Goal: Transaction & Acquisition: Purchase product/service

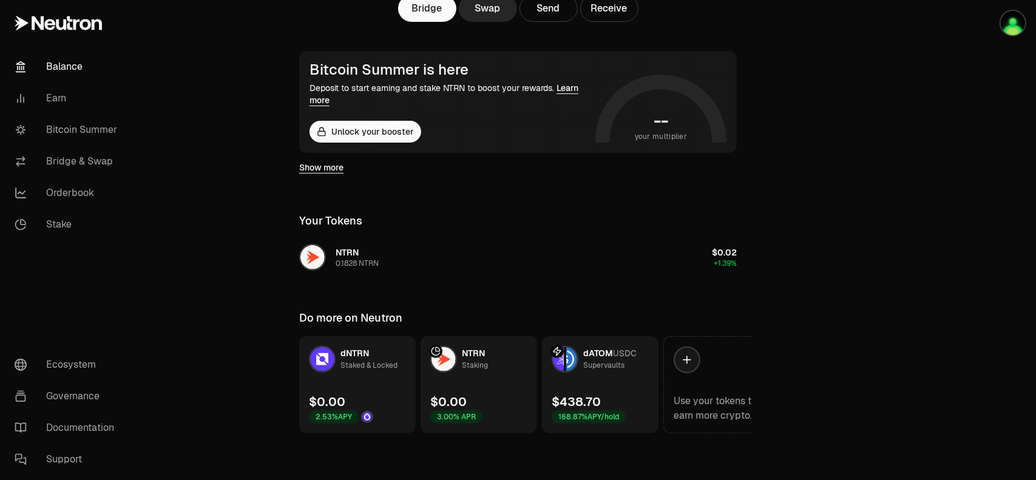
scroll to position [185, 0]
click at [609, 375] on link "dATOM USDC Supervaults $438.70 168.87% APY/hold" at bounding box center [600, 383] width 116 height 97
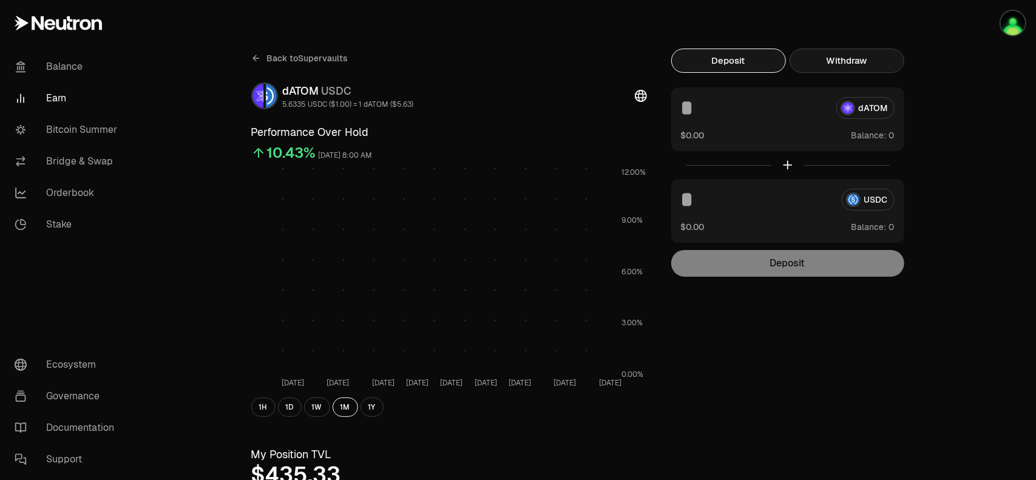
click at [847, 62] on button "Withdraw" at bounding box center [846, 61] width 115 height 24
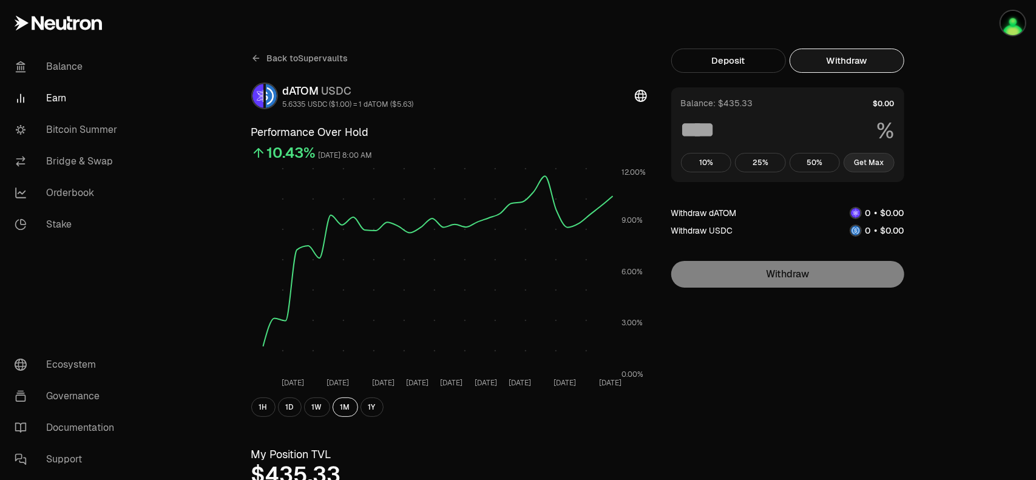
click at [872, 161] on button "Get Max" at bounding box center [868, 162] width 51 height 19
type input "***"
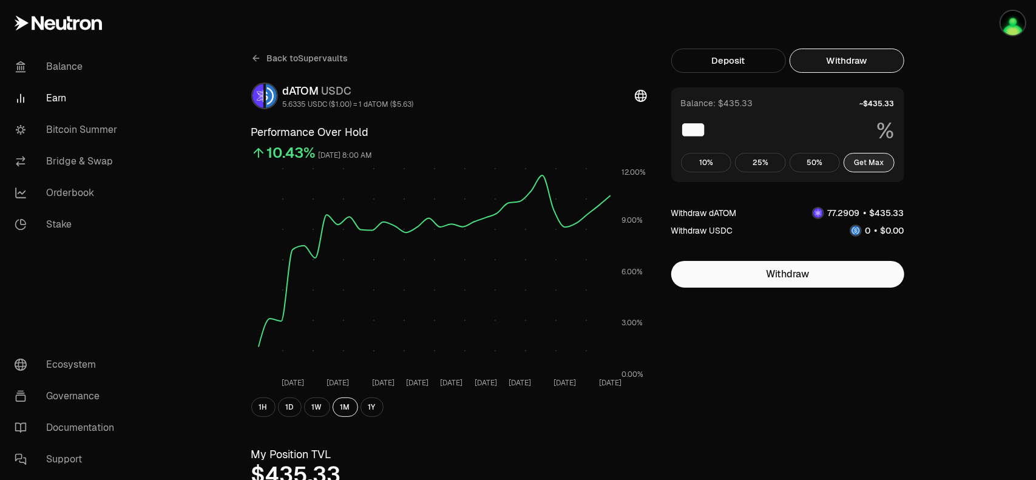
click at [872, 167] on button "Get Max" at bounding box center [868, 162] width 51 height 19
click at [85, 163] on link "Bridge & Swap" at bounding box center [68, 162] width 126 height 32
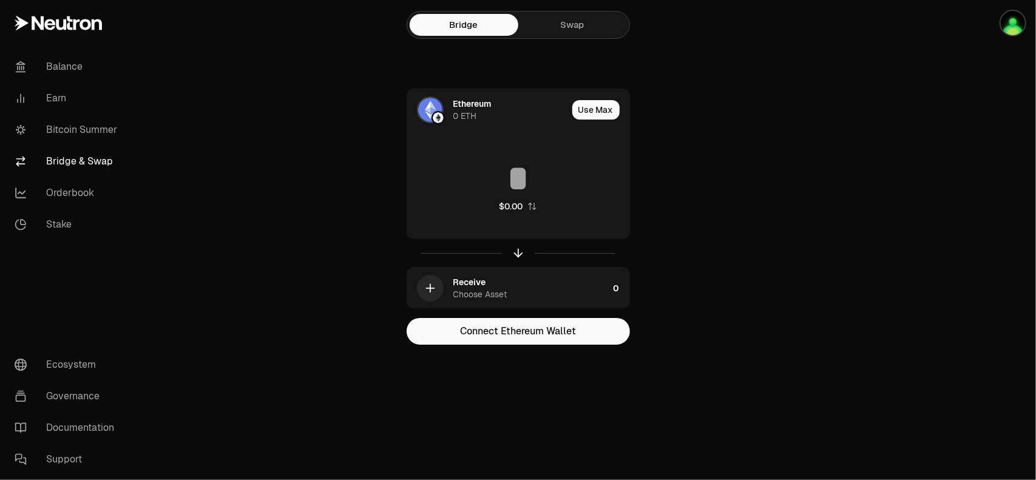
click at [561, 29] on link "Swap" at bounding box center [572, 25] width 109 height 22
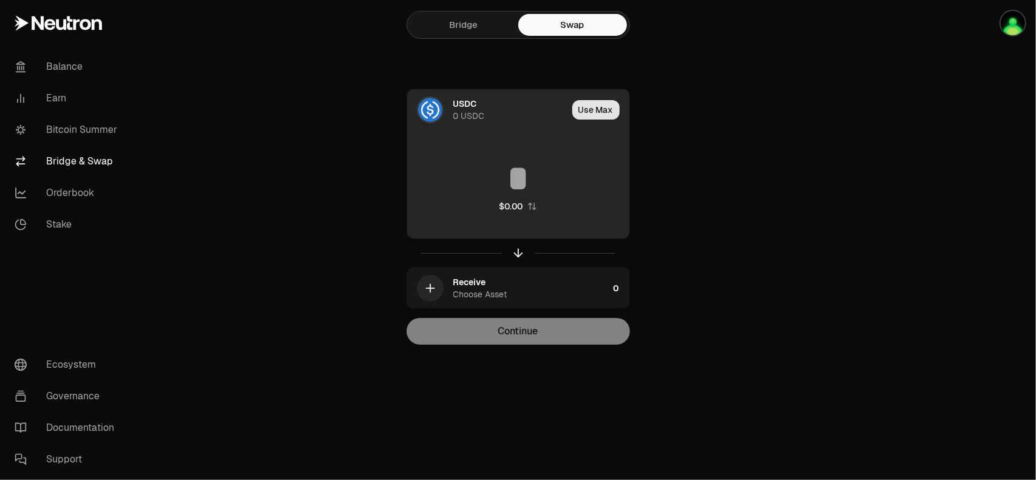
click at [590, 113] on button "Use Max" at bounding box center [595, 109] width 47 height 19
click at [459, 112] on div "0 USDC" at bounding box center [469, 116] width 32 height 12
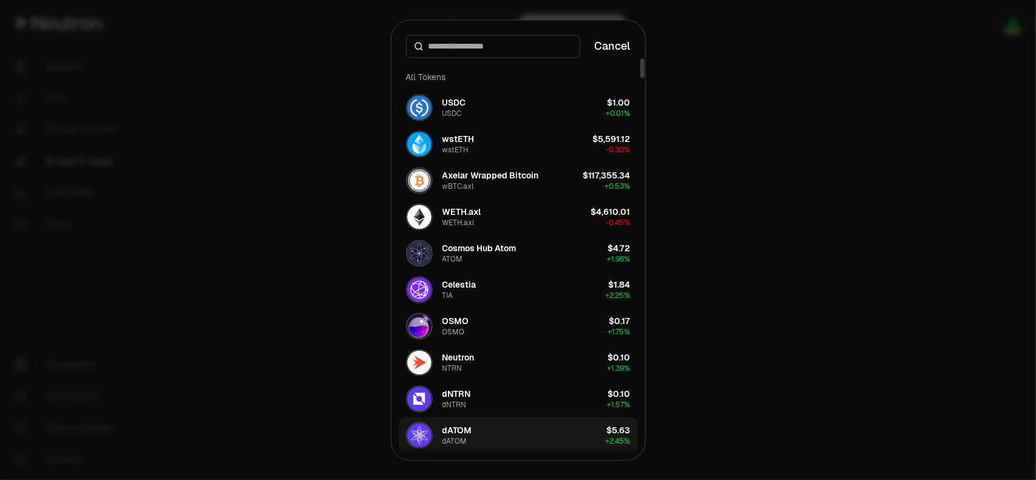
click at [442, 437] on div "dATOM" at bounding box center [454, 441] width 25 height 10
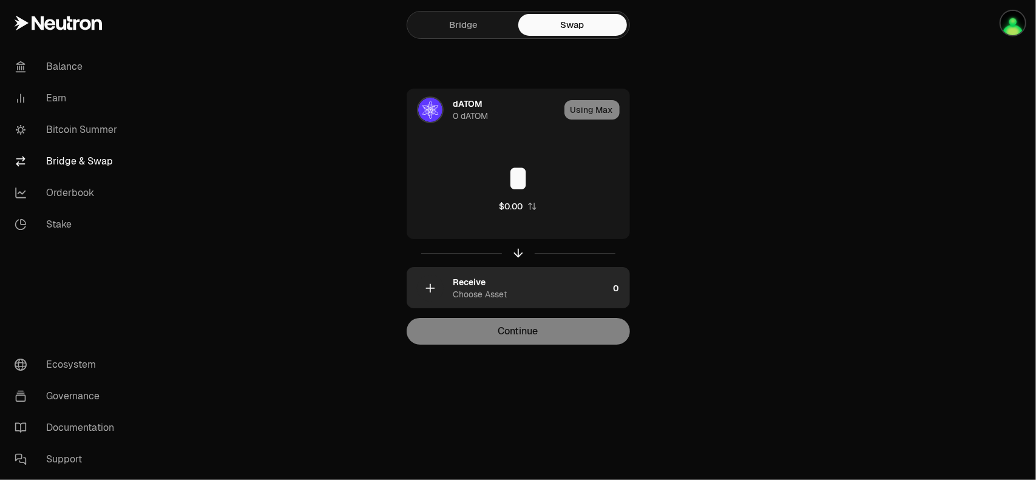
click at [496, 294] on div "Choose Asset" at bounding box center [480, 294] width 54 height 12
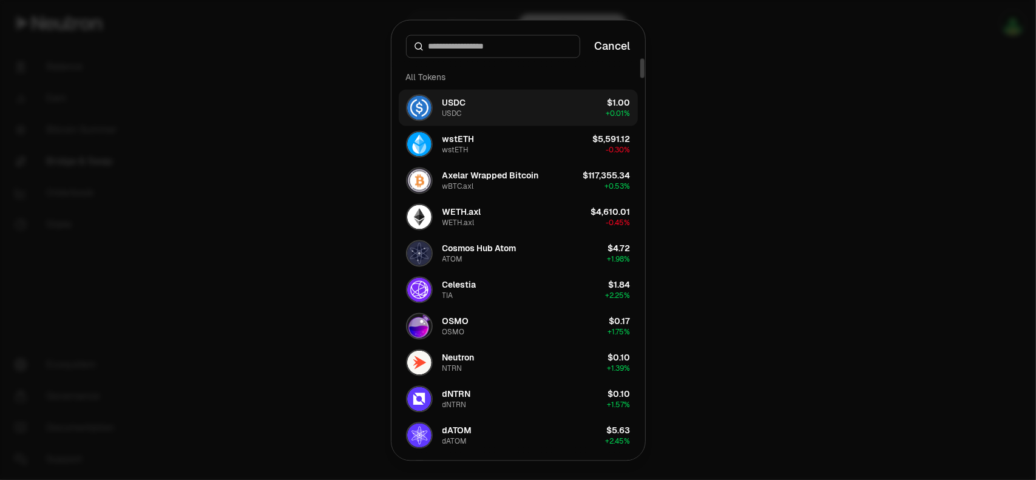
click at [464, 107] on div "USDC" at bounding box center [454, 102] width 24 height 12
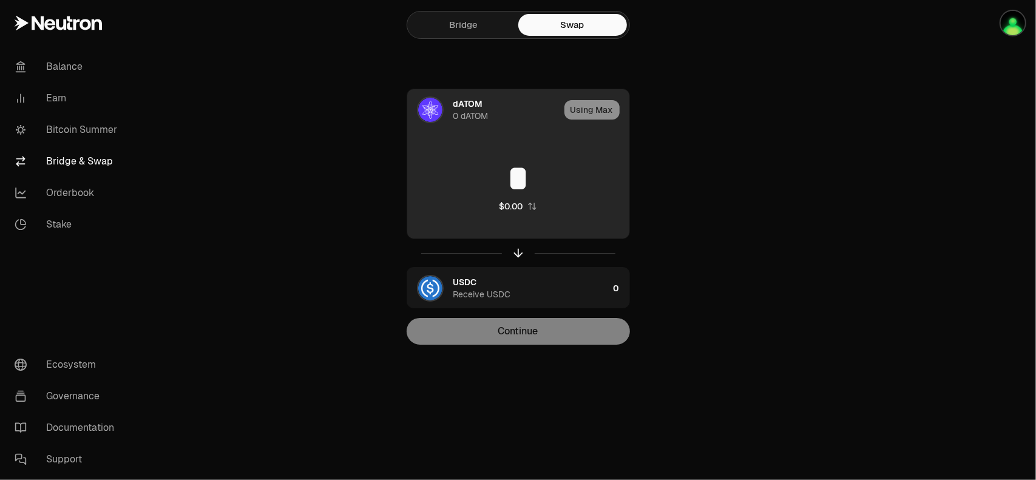
click at [511, 184] on input "*" at bounding box center [518, 178] width 222 height 36
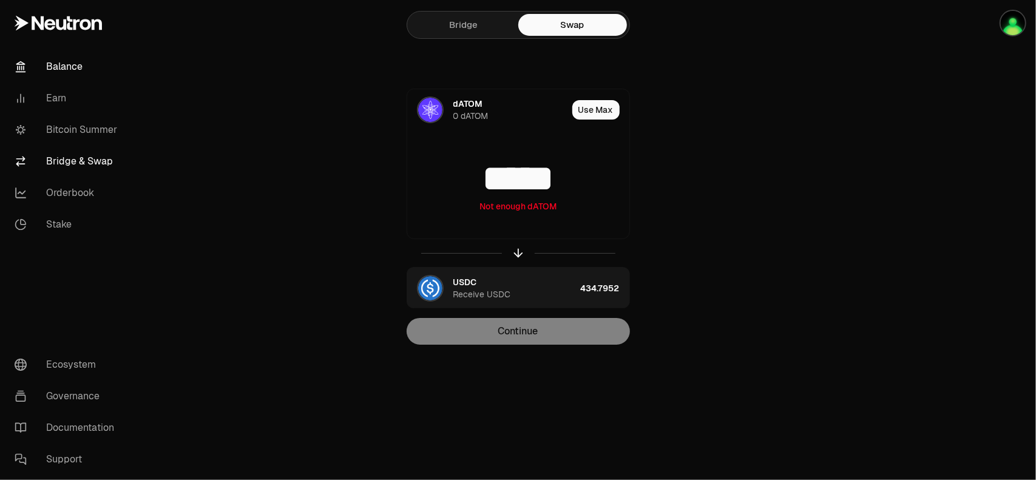
type input "*****"
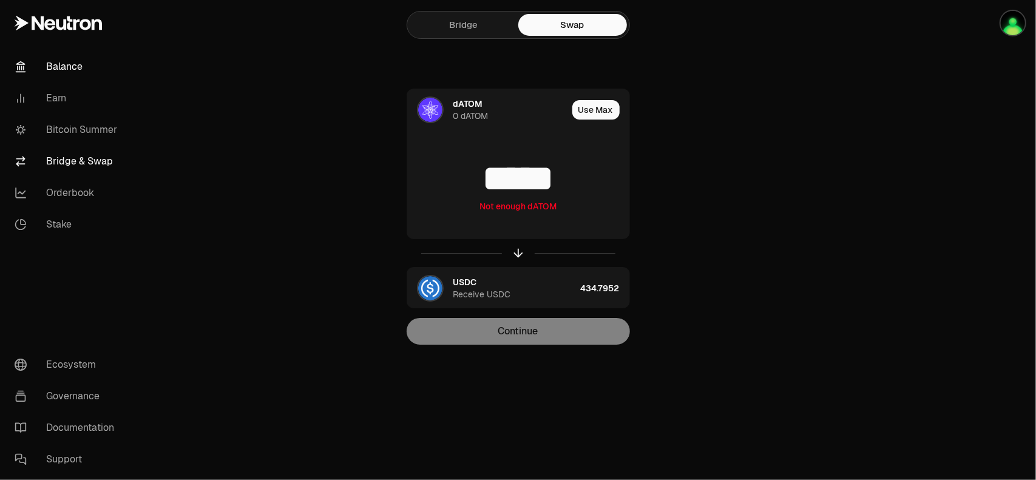
click at [67, 67] on link "Balance" at bounding box center [68, 67] width 126 height 32
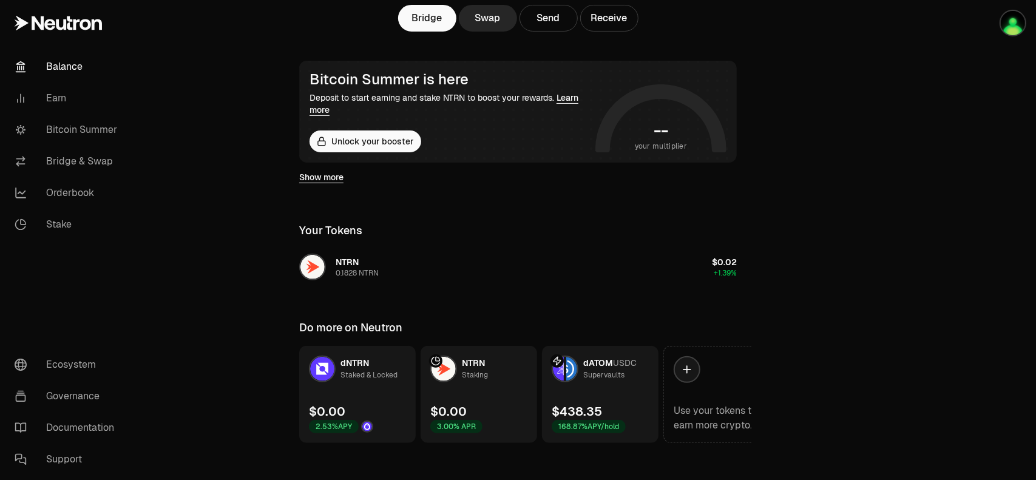
scroll to position [182, 0]
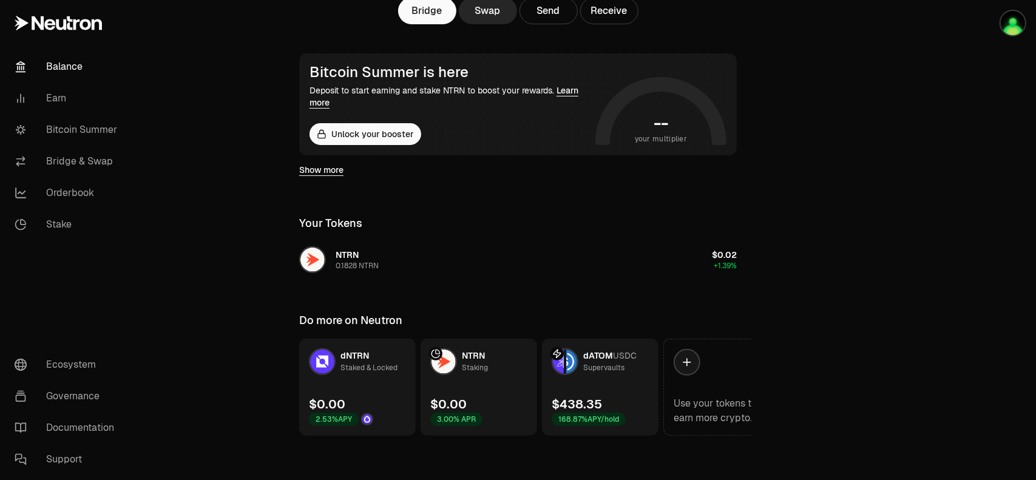
click at [586, 396] on div "$438.35" at bounding box center [576, 404] width 50 height 17
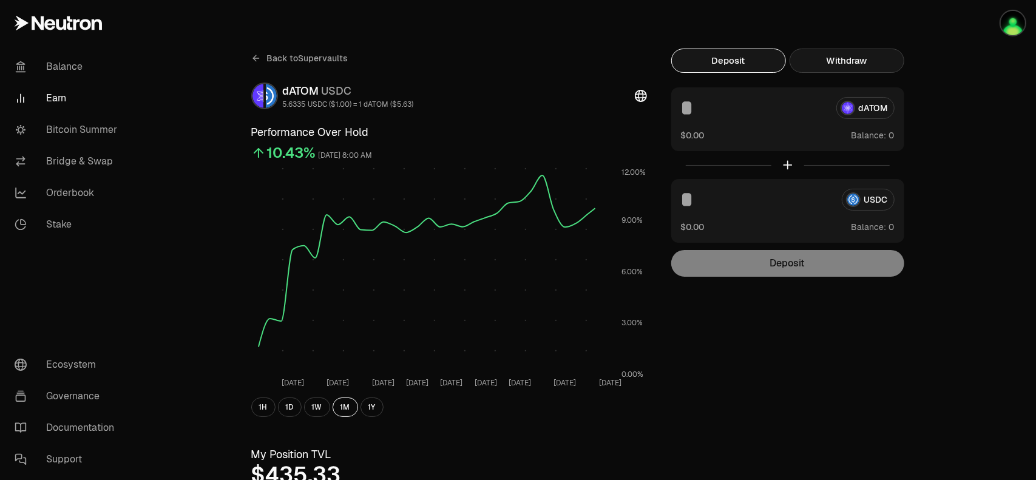
click at [833, 66] on button "Withdraw" at bounding box center [846, 61] width 115 height 24
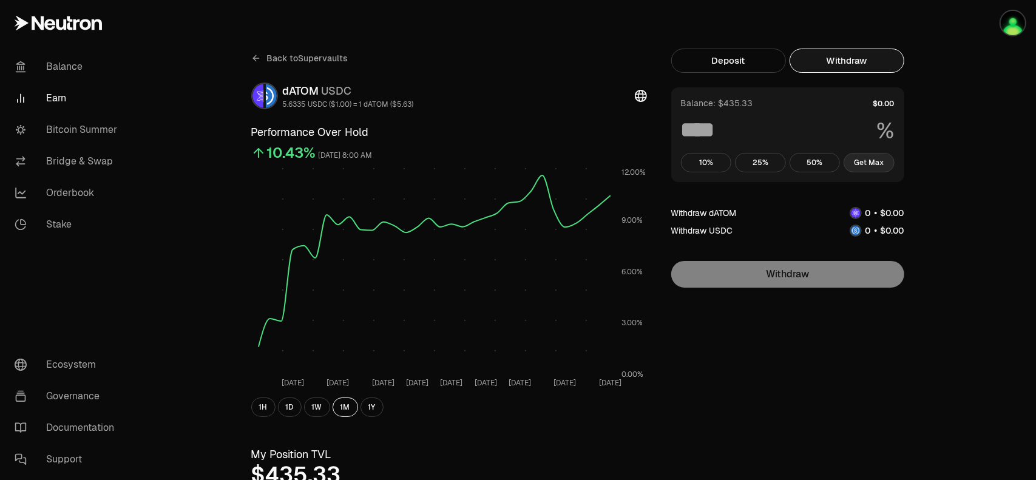
click at [869, 162] on button "Get Max" at bounding box center [868, 162] width 51 height 19
type input "***"
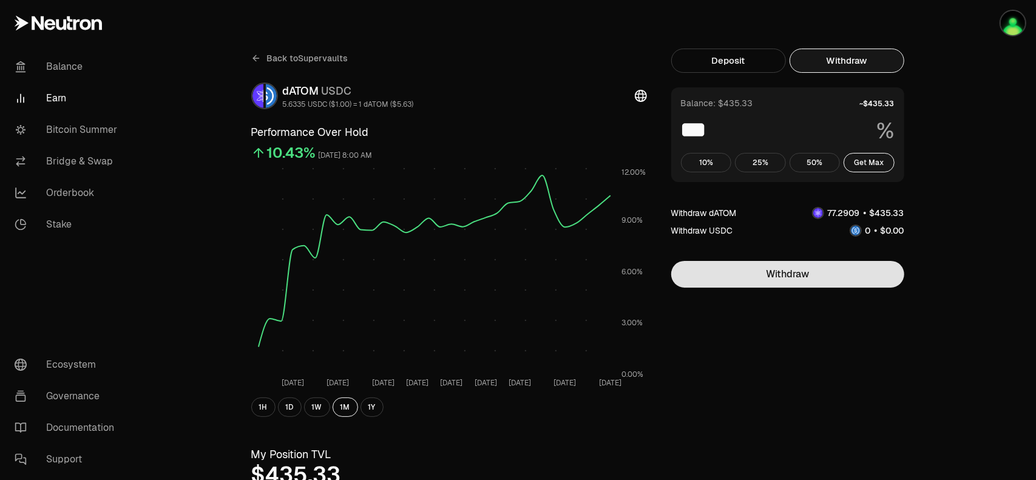
click at [802, 278] on button "Withdraw" at bounding box center [787, 274] width 233 height 27
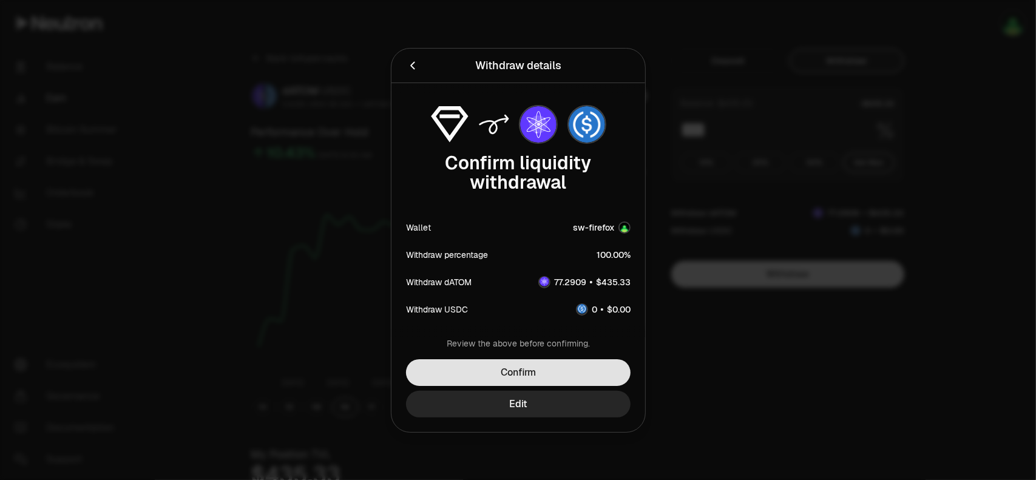
click at [553, 372] on button "Confirm" at bounding box center [518, 372] width 224 height 27
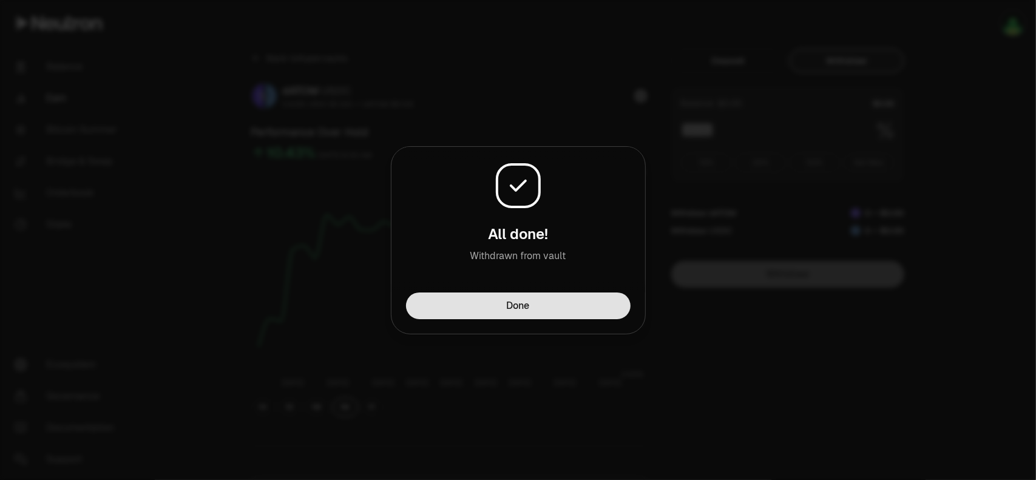
click at [519, 312] on button "Done" at bounding box center [518, 305] width 224 height 27
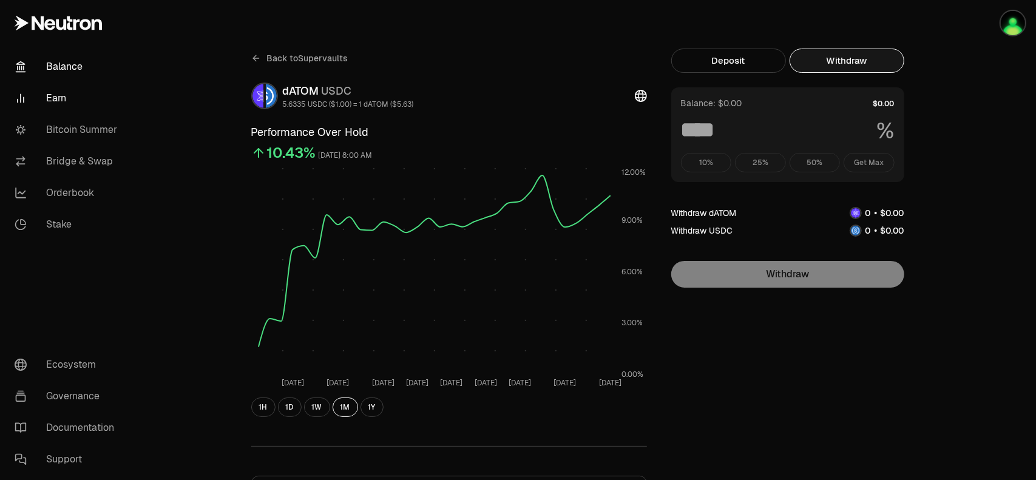
click at [58, 67] on link "Balance" at bounding box center [68, 67] width 126 height 32
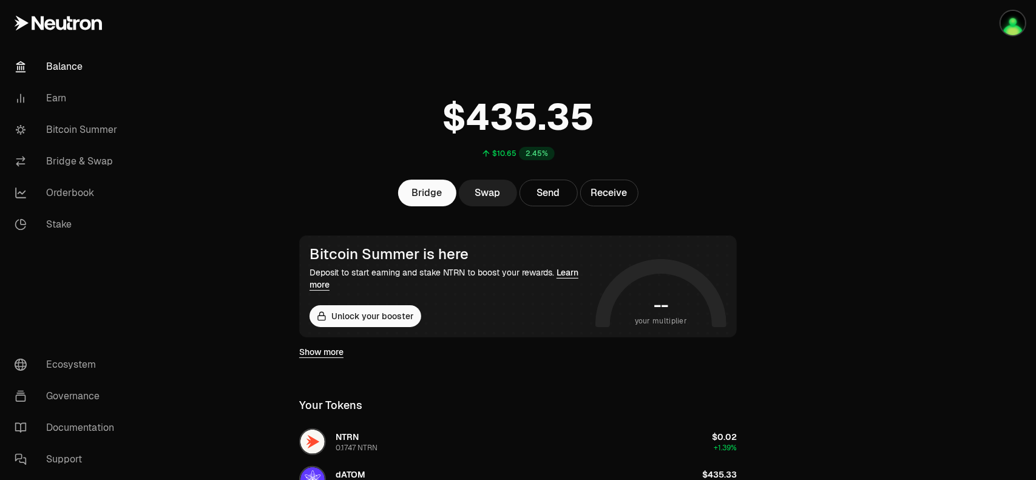
click at [485, 196] on link "Swap" at bounding box center [488, 193] width 58 height 27
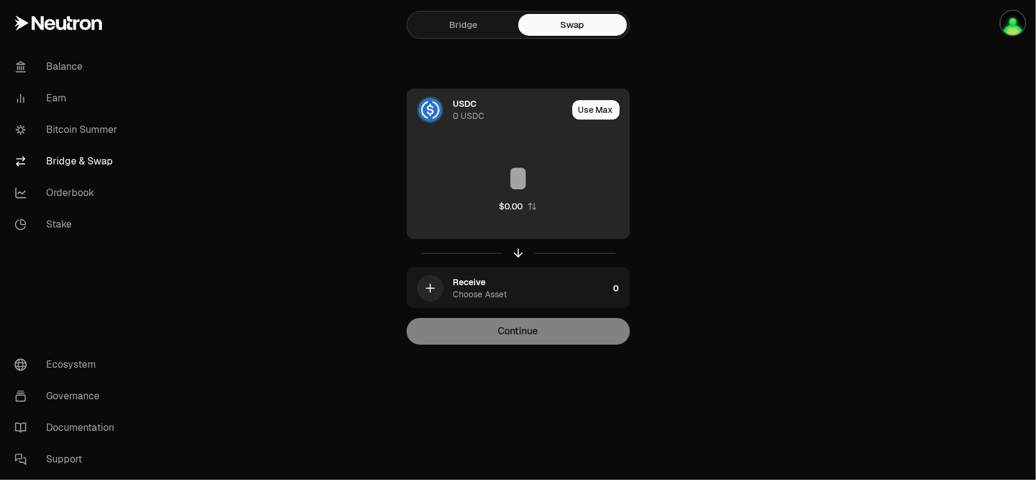
click at [471, 107] on div "USDC" at bounding box center [465, 104] width 24 height 12
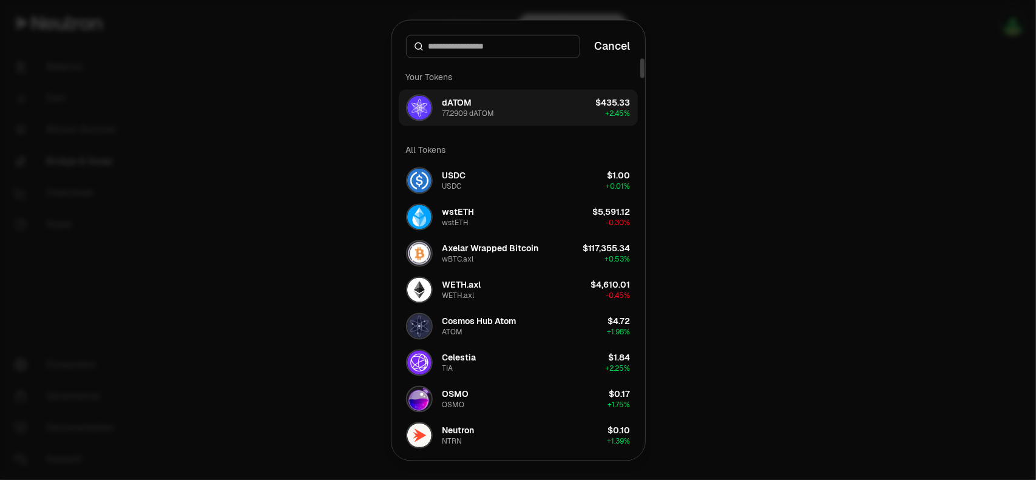
click at [471, 106] on div "dATOM" at bounding box center [457, 102] width 30 height 12
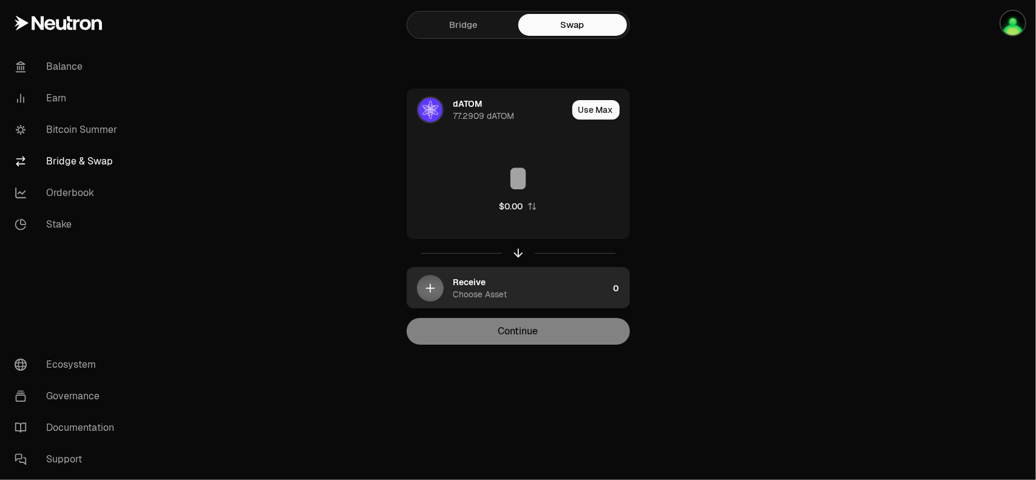
click at [494, 292] on div "Choose Asset" at bounding box center [480, 294] width 54 height 12
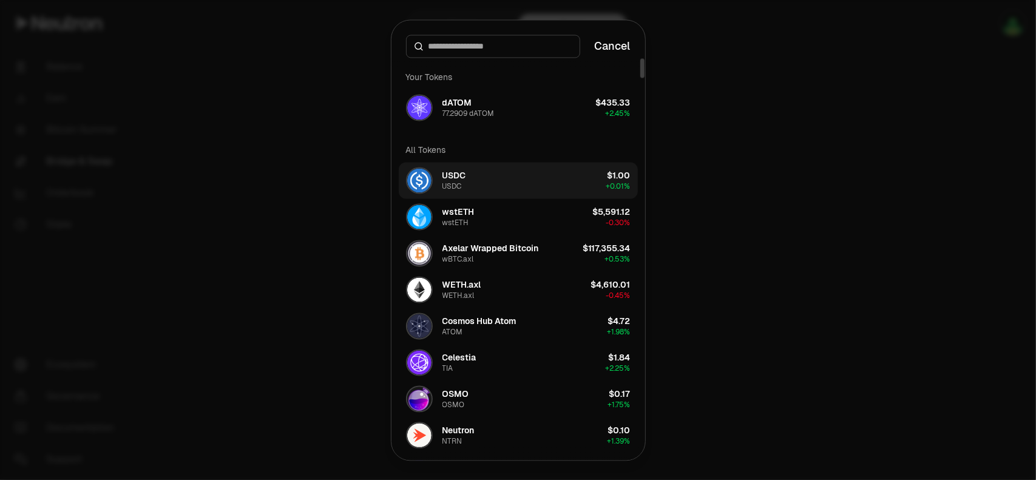
click at [473, 176] on button "USDC USDC $1.00 + 0.01%" at bounding box center [518, 180] width 239 height 36
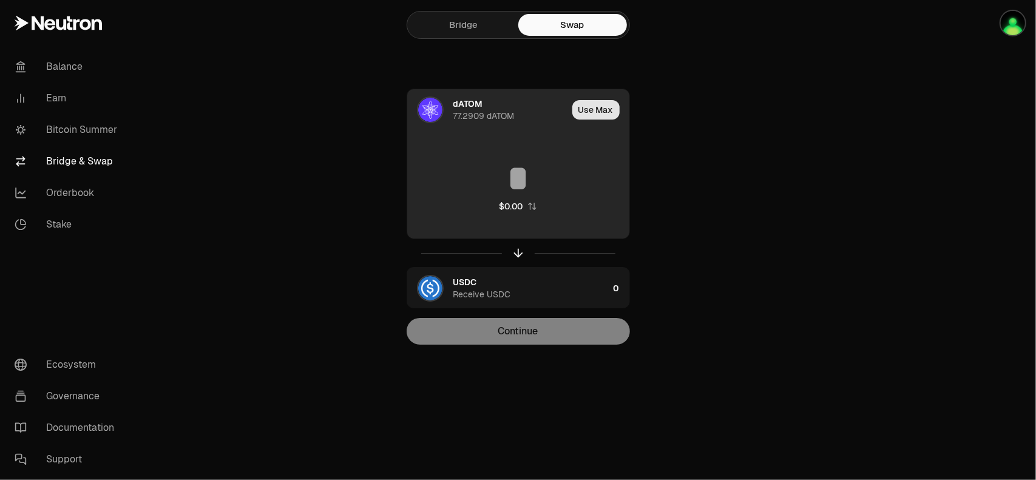
click at [598, 112] on button "Use Max" at bounding box center [595, 109] width 47 height 19
type input "********"
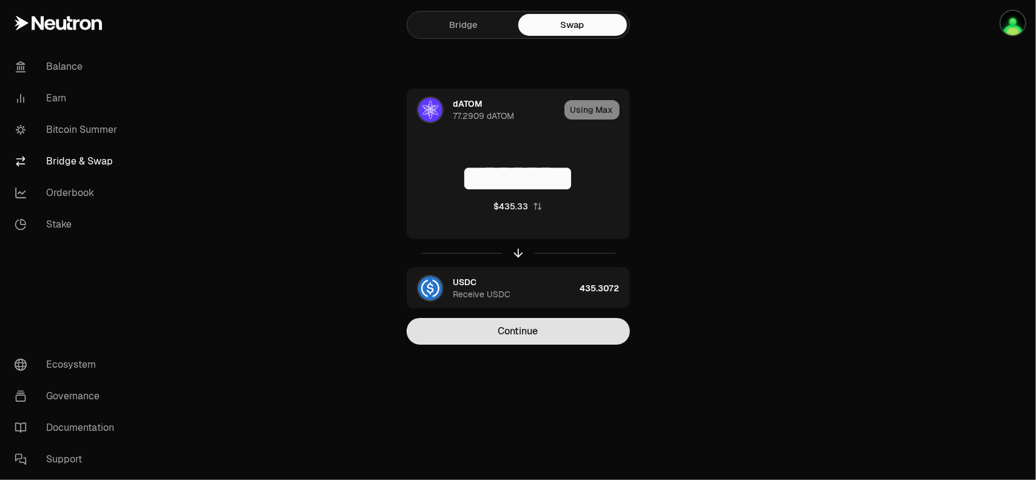
click at [545, 328] on button "Continue" at bounding box center [517, 331] width 223 height 27
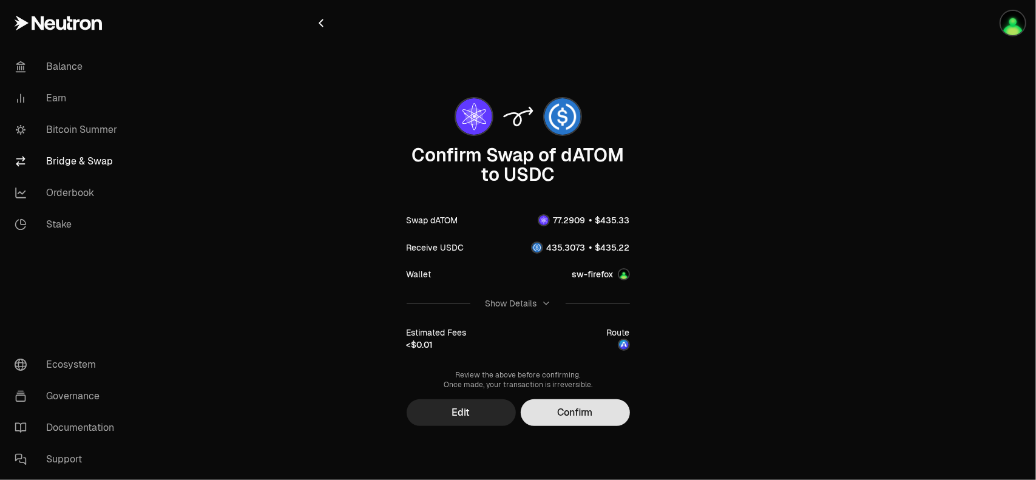
click at [590, 414] on button "Confirm" at bounding box center [575, 412] width 109 height 27
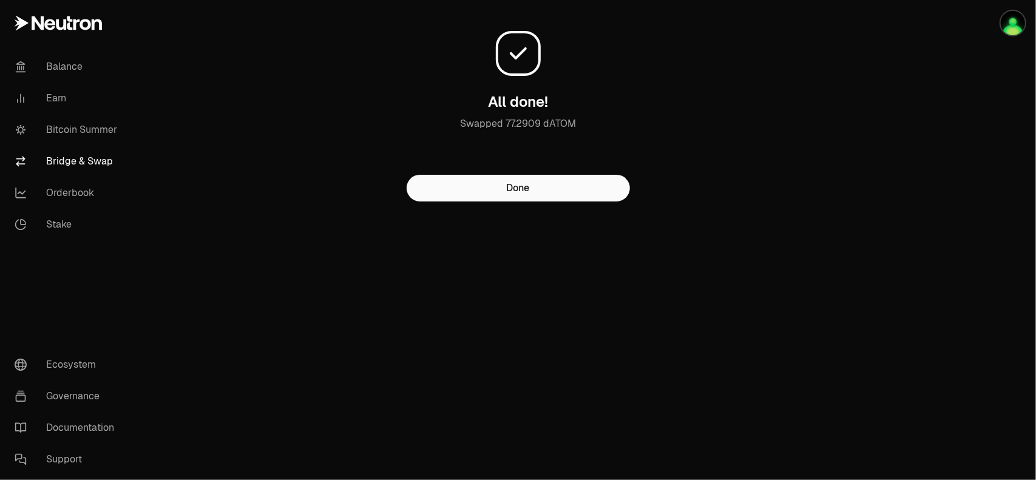
click at [836, 235] on main "All done! Swapped 77.2909 dATOM Done" at bounding box center [586, 125] width 900 height 250
click at [838, 169] on main "All done! Swapped 77.2909 dATOM Done" at bounding box center [586, 125] width 900 height 250
click at [551, 190] on button "Done" at bounding box center [517, 188] width 223 height 27
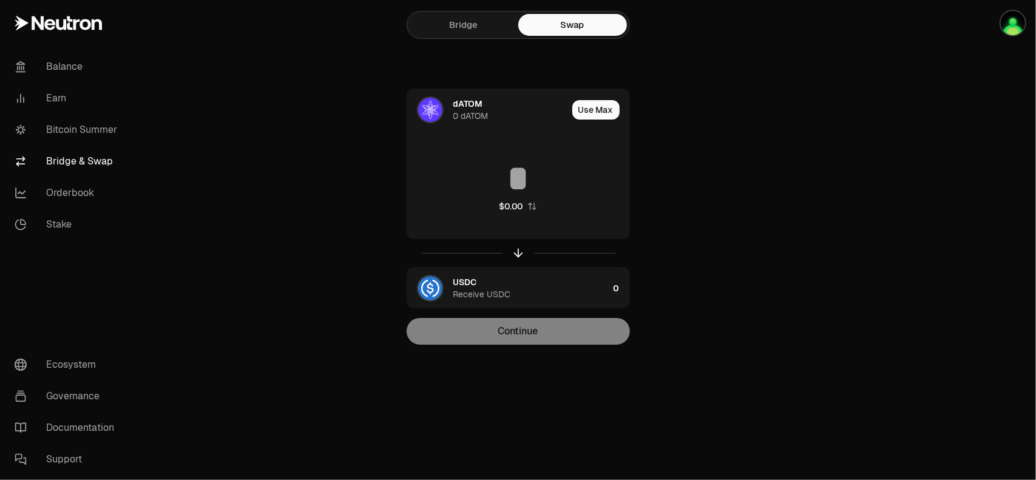
click at [375, 172] on div "dATOM 0 dATOM Use [PERSON_NAME] $0.00 USDC Receive USDC 0 Continue" at bounding box center [518, 217] width 408 height 256
click at [61, 69] on link "Balance" at bounding box center [68, 67] width 126 height 32
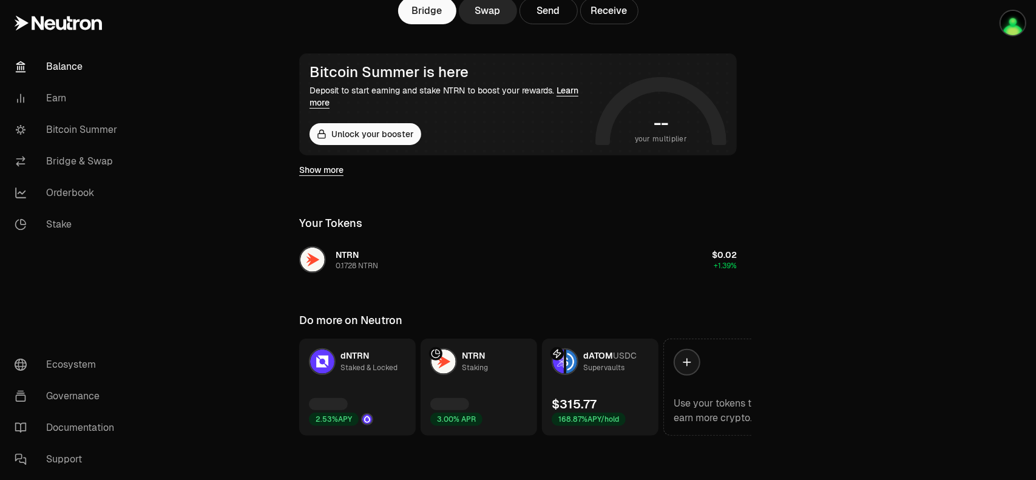
scroll to position [185, 0]
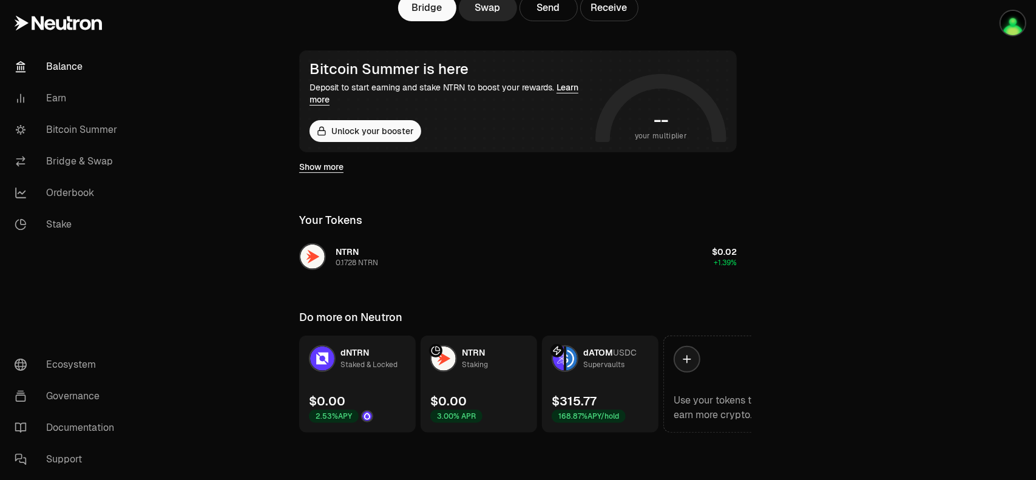
click at [605, 360] on div "Supervaults" at bounding box center [603, 365] width 41 height 12
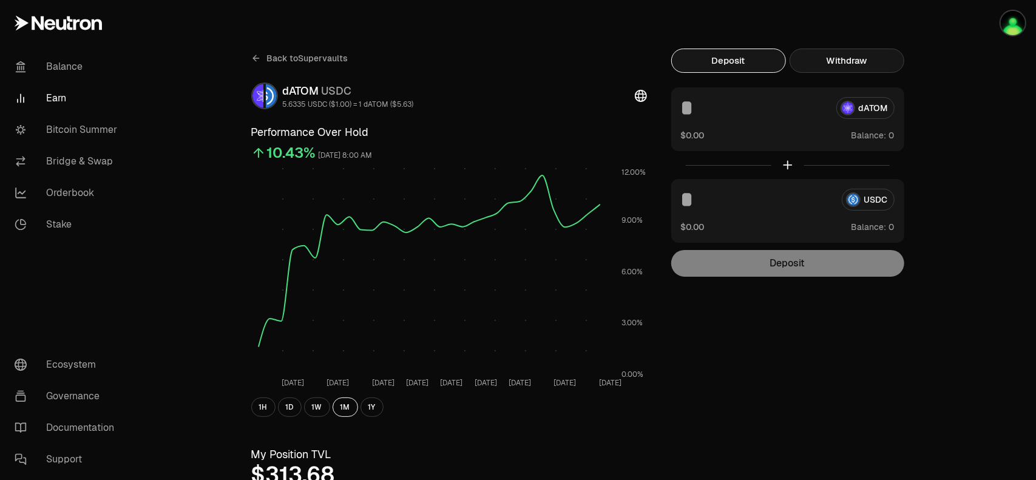
click at [853, 63] on button "Withdraw" at bounding box center [846, 61] width 115 height 24
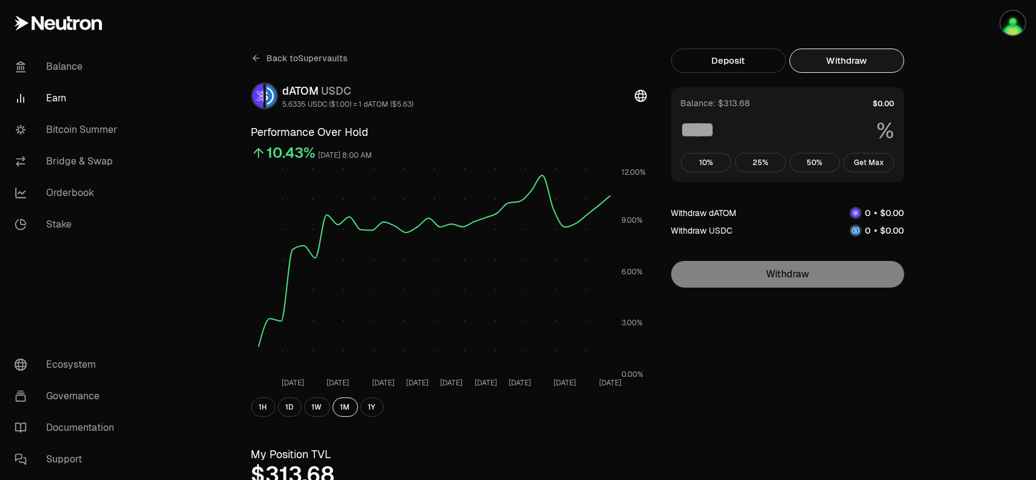
click at [853, 63] on button "Withdraw" at bounding box center [846, 61] width 115 height 24
click at [871, 163] on button "Get Max" at bounding box center [868, 162] width 51 height 19
type input "***"
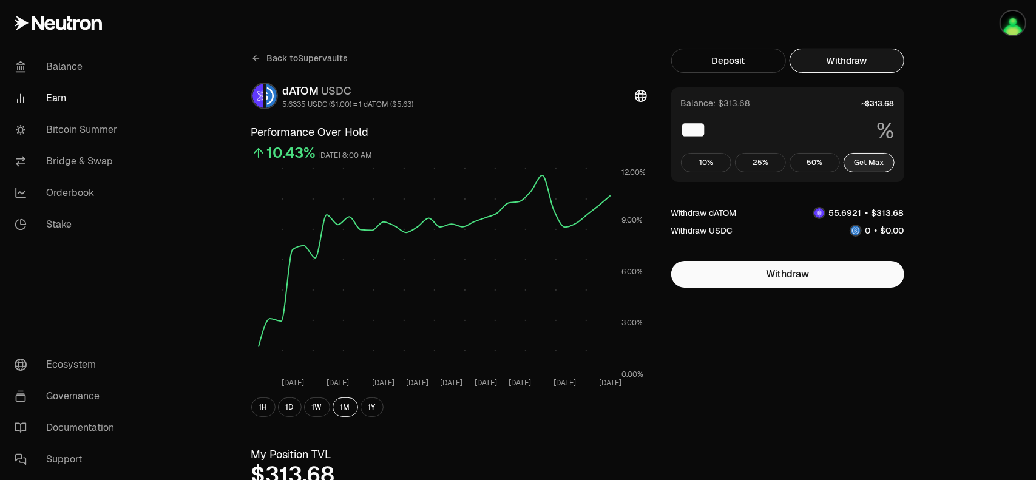
click at [871, 163] on button "Get Max" at bounding box center [868, 162] width 51 height 19
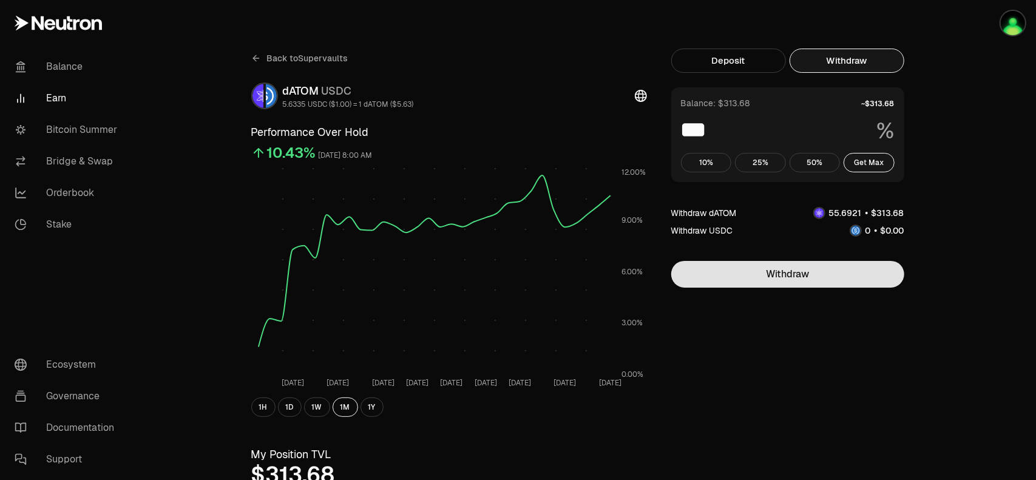
click at [817, 277] on button "Withdraw" at bounding box center [787, 274] width 233 height 27
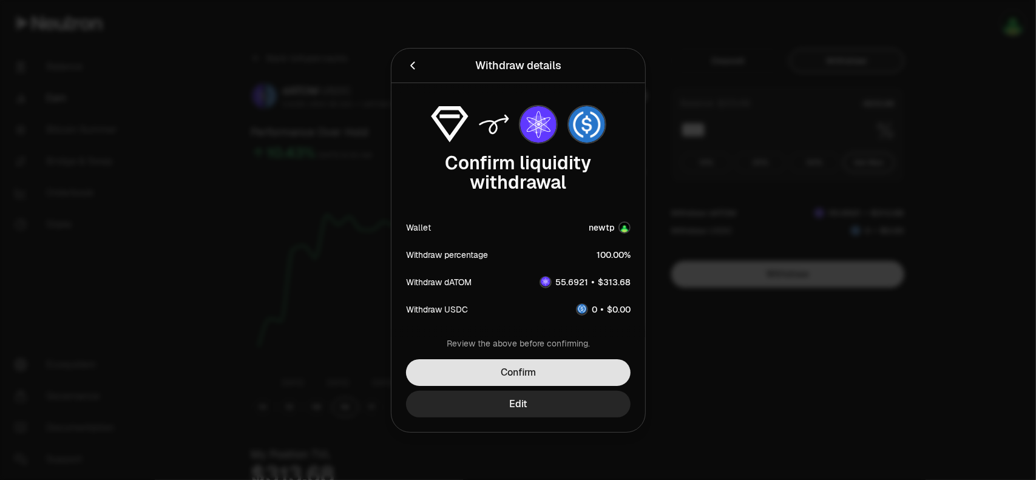
click at [551, 378] on button "Confirm" at bounding box center [518, 372] width 224 height 27
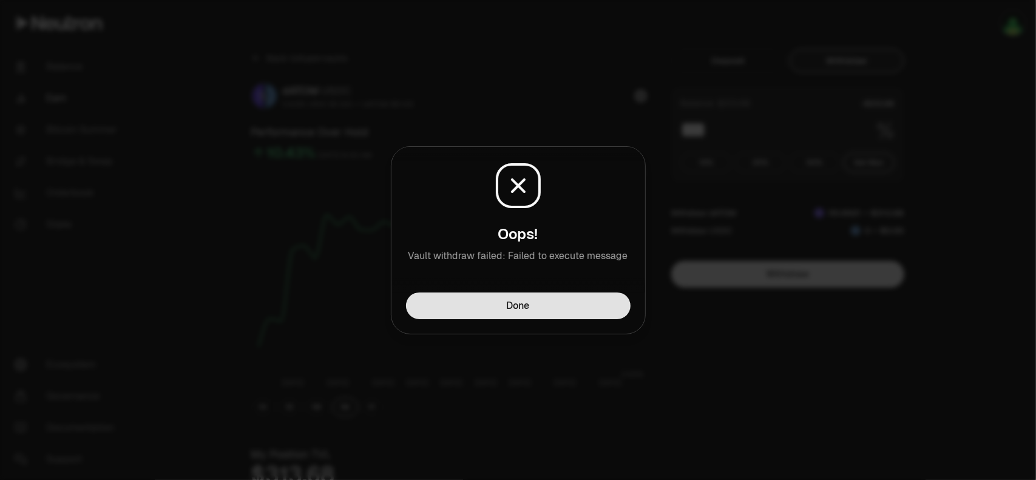
click at [564, 315] on button "Done" at bounding box center [518, 305] width 224 height 27
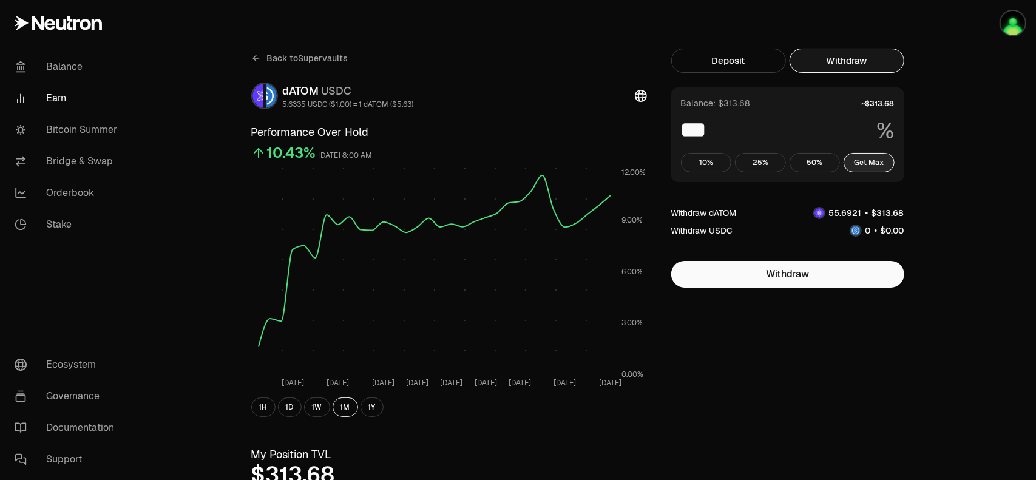
click at [872, 160] on button "Get Max" at bounding box center [868, 162] width 51 height 19
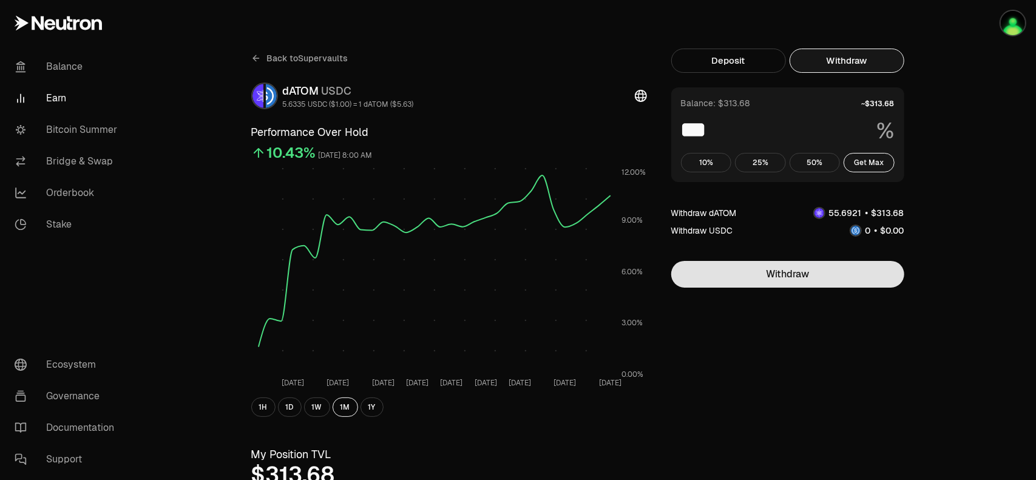
click at [803, 276] on button "Withdraw" at bounding box center [787, 274] width 233 height 27
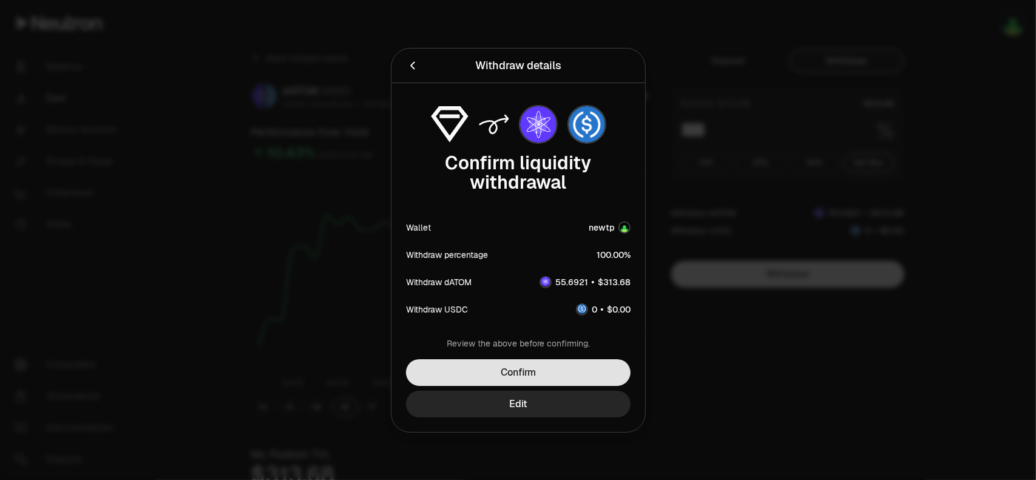
click at [576, 368] on button "Confirm" at bounding box center [518, 372] width 224 height 27
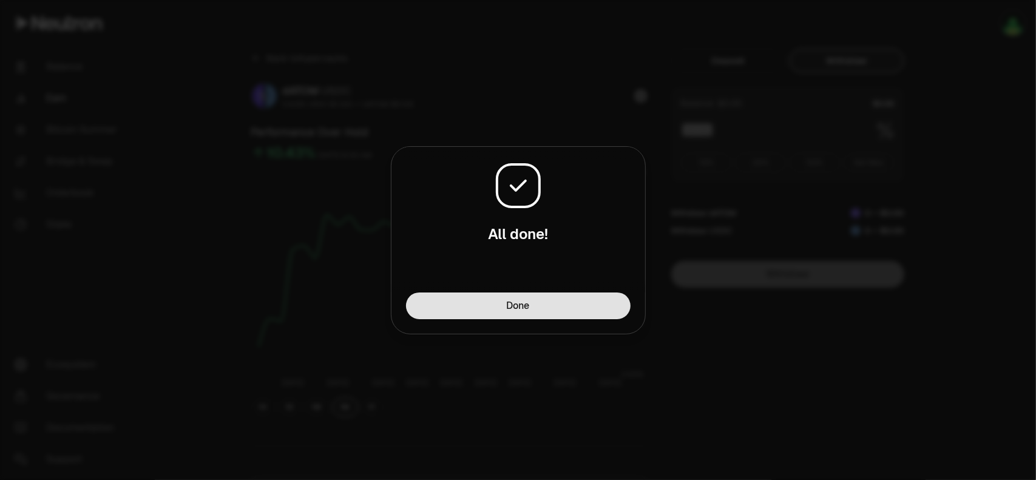
click at [564, 316] on button "Done" at bounding box center [518, 305] width 224 height 27
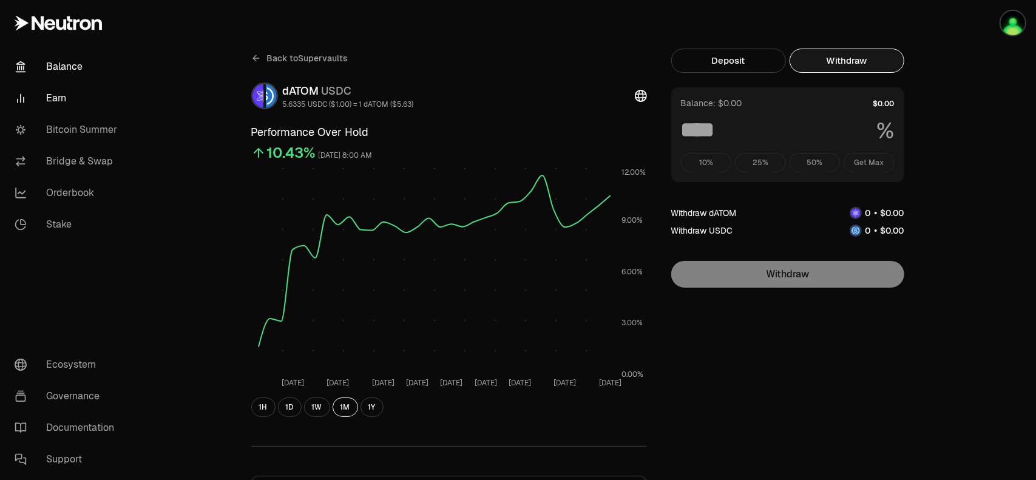
click at [62, 74] on link "Balance" at bounding box center [68, 67] width 126 height 32
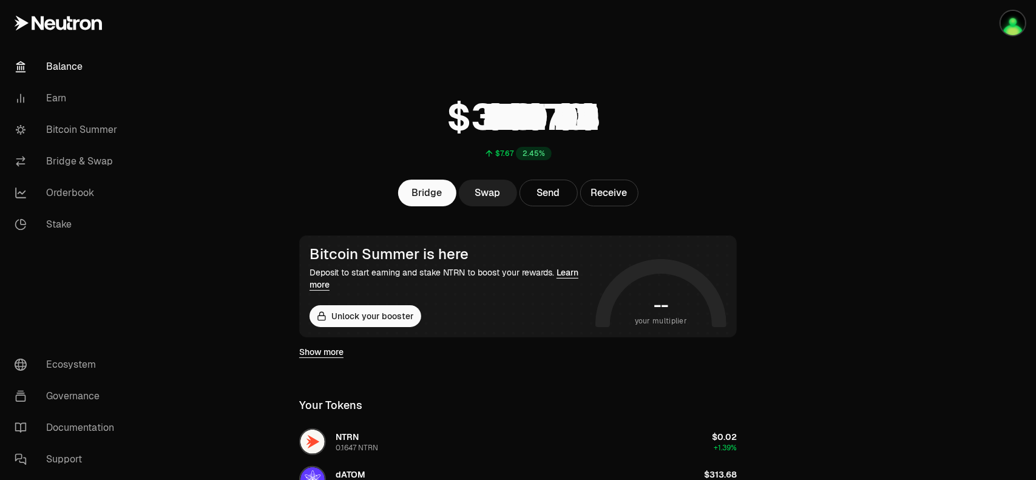
click at [499, 200] on link "Swap" at bounding box center [488, 193] width 58 height 27
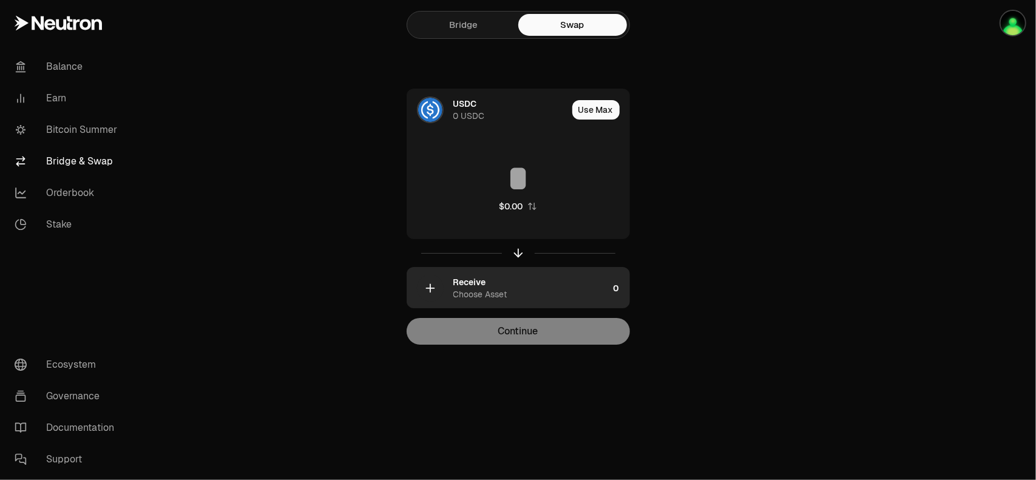
click at [468, 284] on div "Receive" at bounding box center [469, 282] width 33 height 12
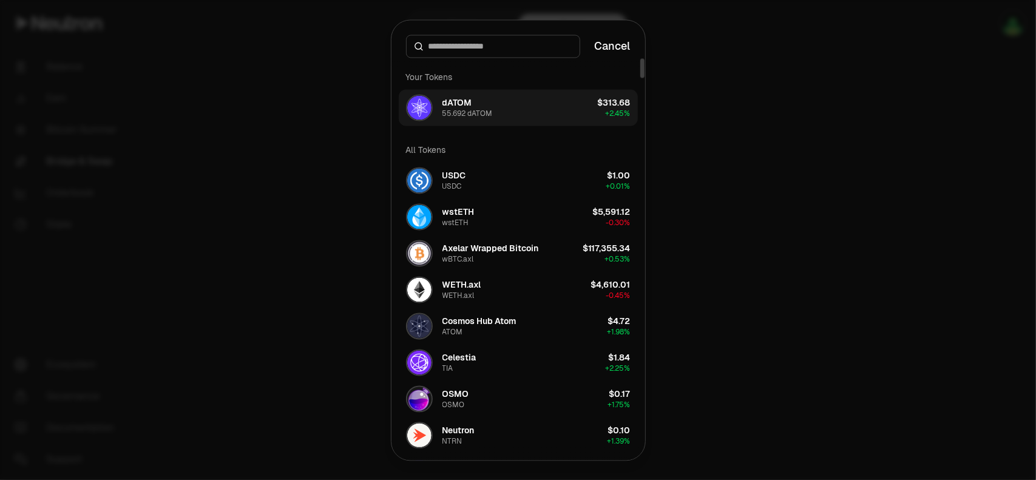
click at [477, 113] on div "55.692 dATOM" at bounding box center [467, 114] width 50 height 10
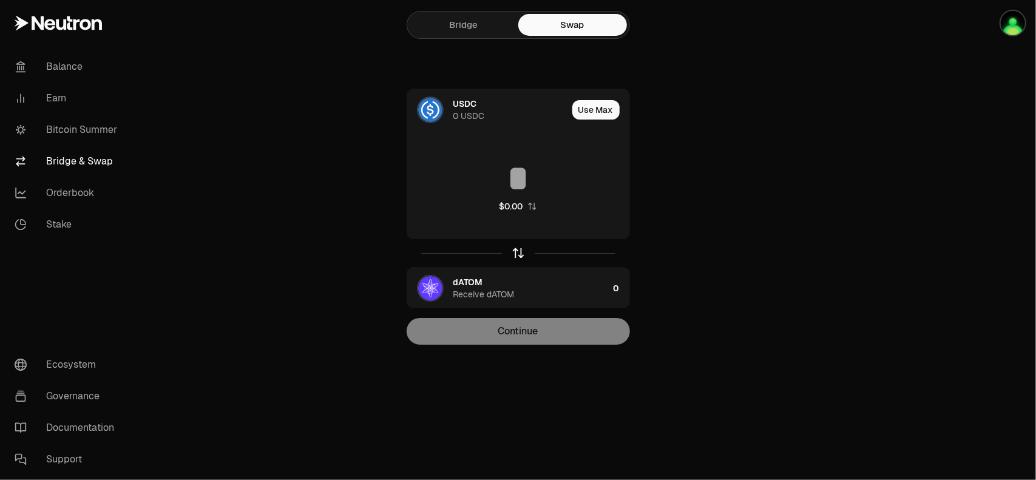
click at [517, 253] on icon "button" at bounding box center [517, 252] width 13 height 13
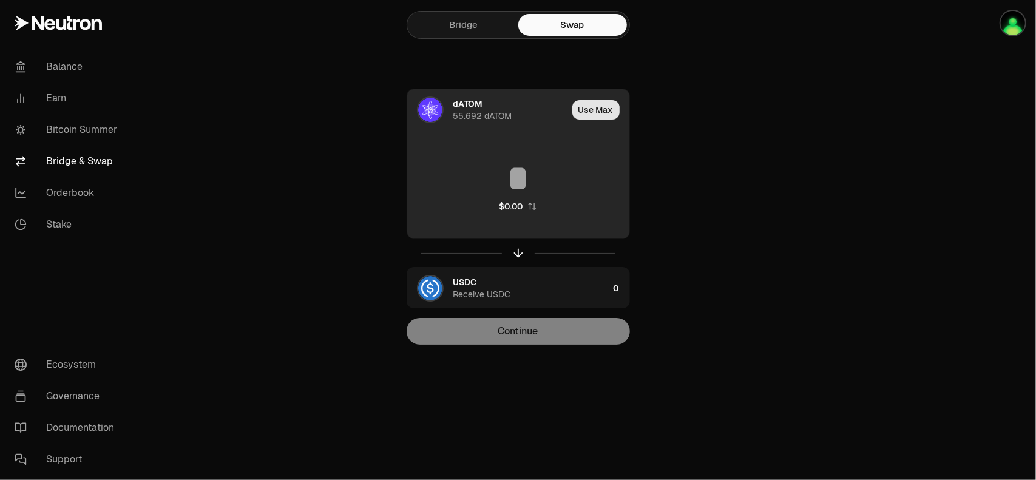
click at [592, 108] on button "Use Max" at bounding box center [595, 109] width 47 height 19
type input "*********"
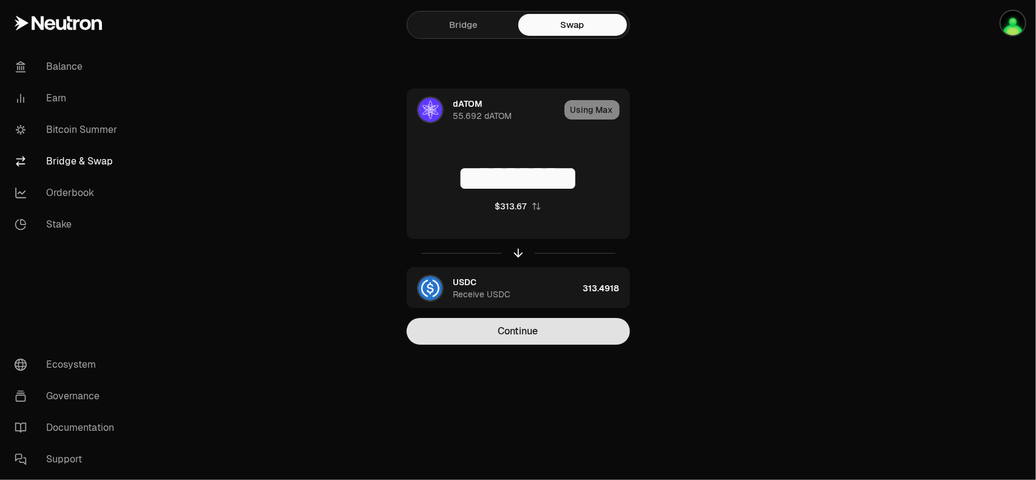
click at [578, 335] on button "Continue" at bounding box center [517, 331] width 223 height 27
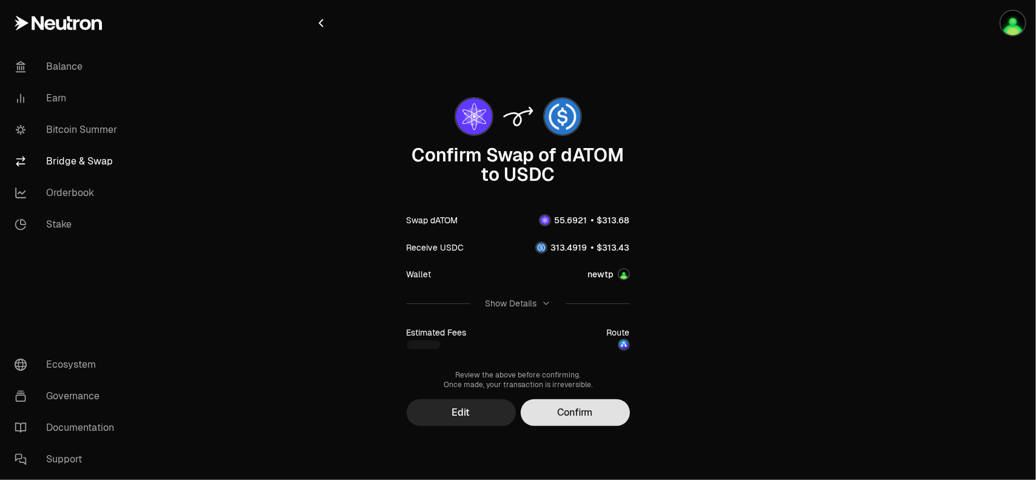
click at [582, 423] on button "Confirm" at bounding box center [575, 412] width 109 height 27
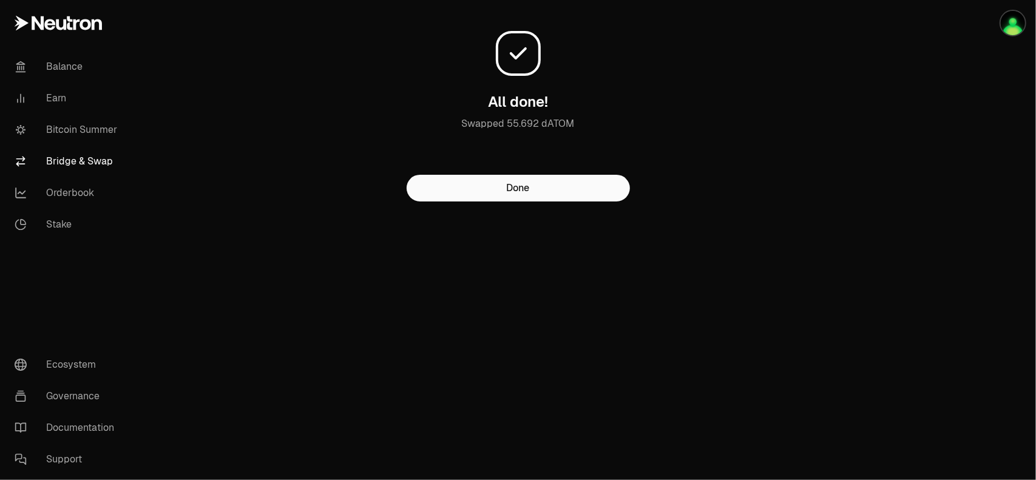
click at [823, 213] on main "All done! Swapped 55.692 dATOM Done" at bounding box center [586, 125] width 900 height 250
click at [846, 246] on main "All done! Swapped 55.692 dATOM Done" at bounding box center [586, 125] width 900 height 250
click at [245, 410] on div "Balance Earn Bitcoin Summer Bridge & Swap Orderbook Stake Ecosystem Governance …" at bounding box center [586, 240] width 900 height 480
click at [69, 129] on link "Bitcoin Summer" at bounding box center [68, 130] width 126 height 32
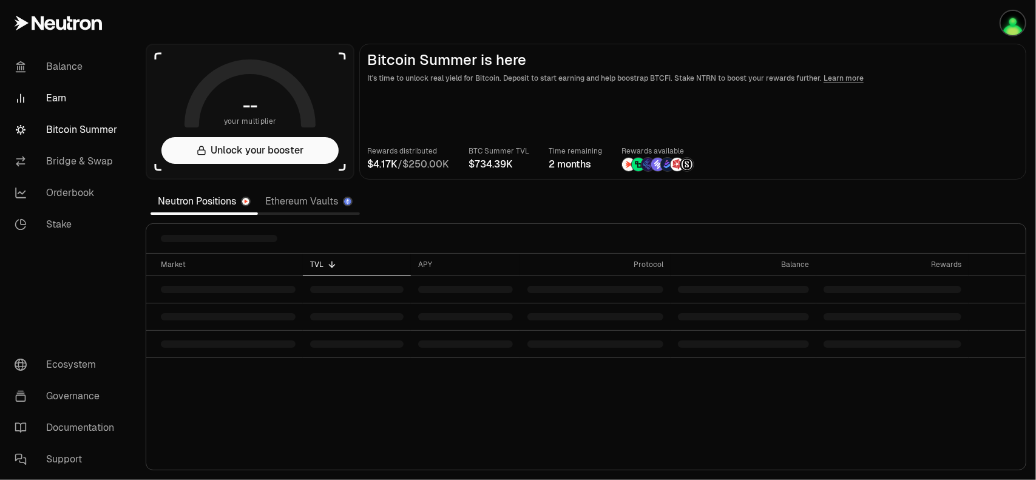
click at [63, 99] on link "Earn" at bounding box center [68, 99] width 126 height 32
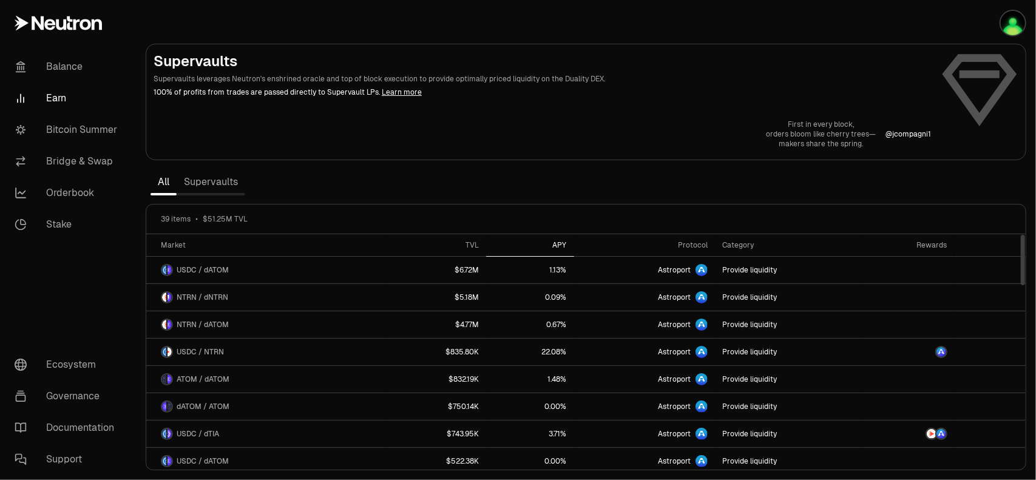
click at [564, 246] on div "APY" at bounding box center [529, 245] width 73 height 10
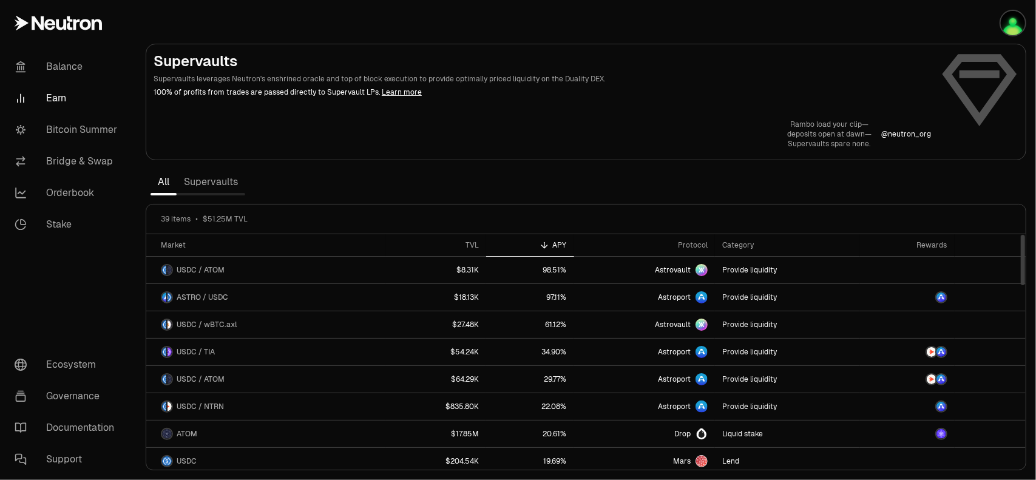
click at [222, 183] on link "Supervaults" at bounding box center [211, 182] width 69 height 24
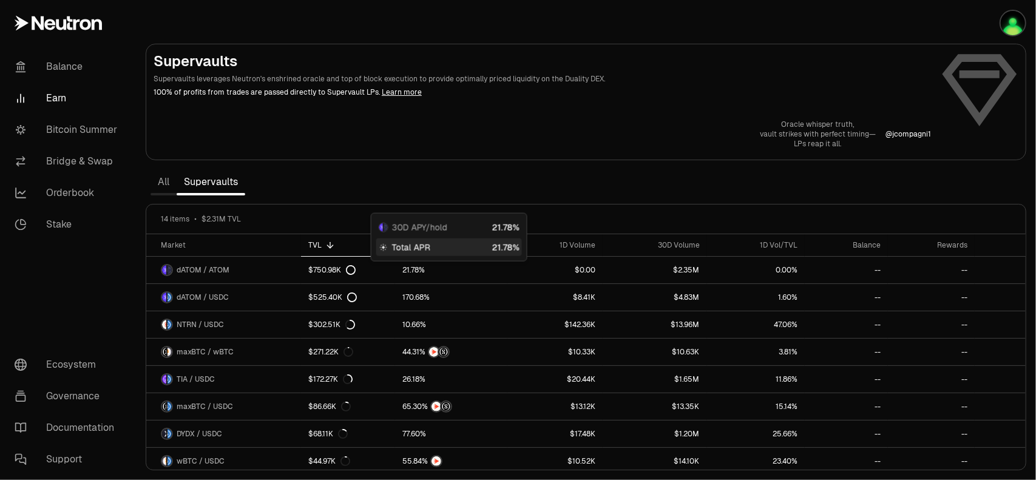
click at [416, 247] on span "Total APR" at bounding box center [411, 247] width 38 height 12
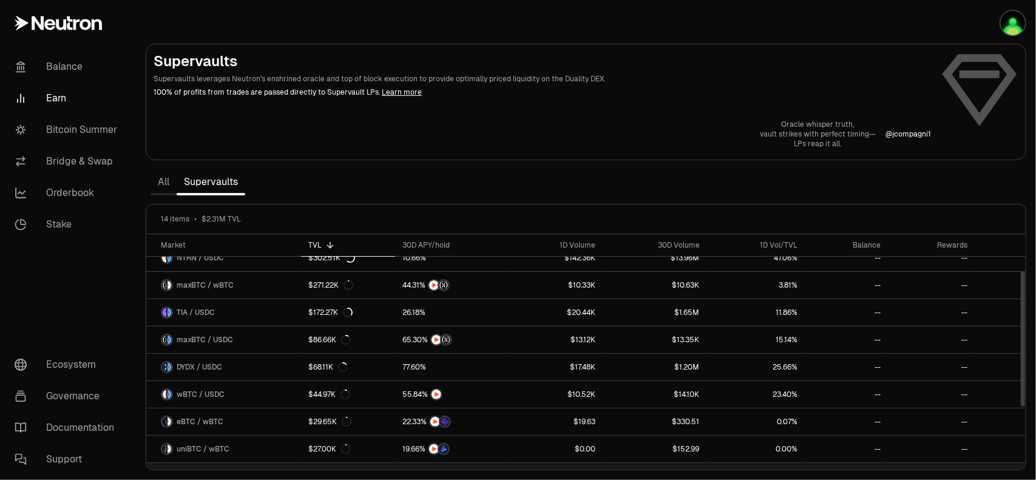
scroll to position [43, 0]
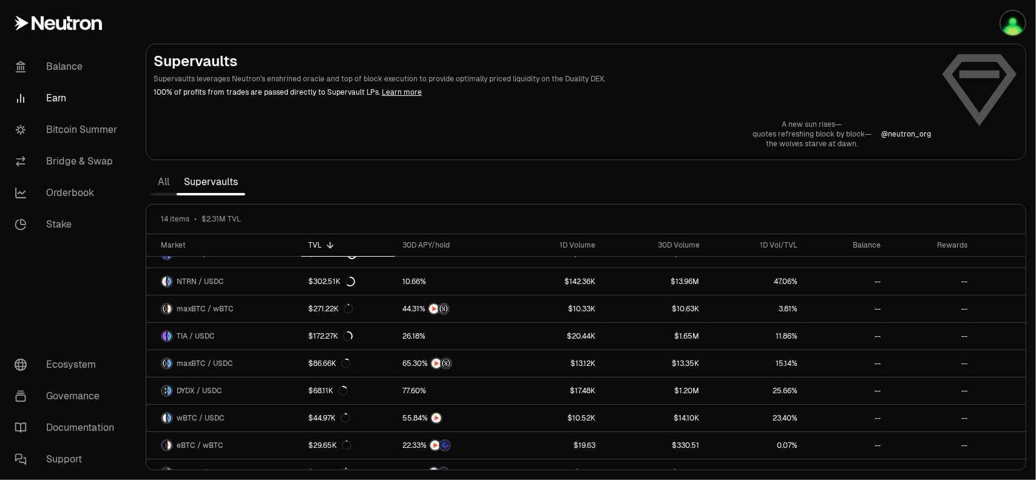
click at [163, 185] on link "All" at bounding box center [163, 182] width 26 height 24
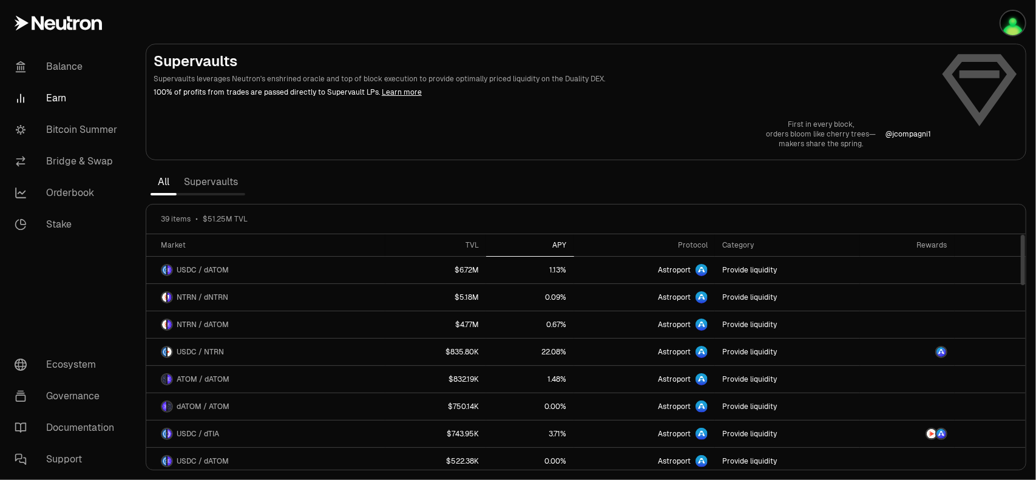
click at [567, 243] on div "APY" at bounding box center [529, 245] width 73 height 10
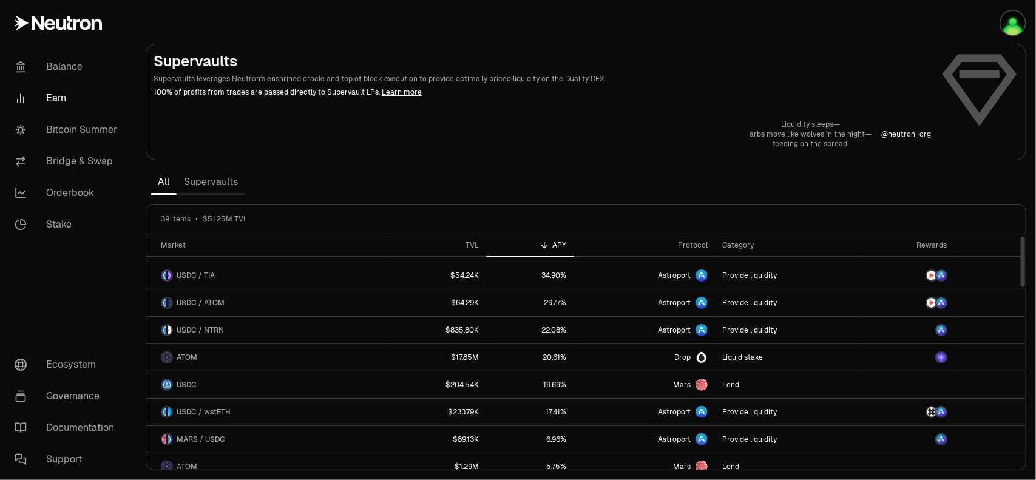
scroll to position [121, 0]
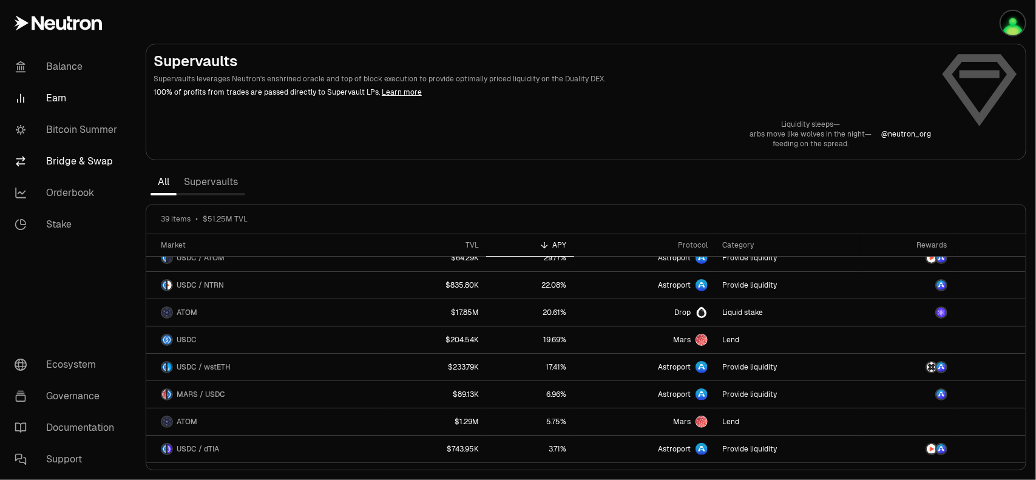
click at [87, 162] on link "Bridge & Swap" at bounding box center [68, 162] width 126 height 32
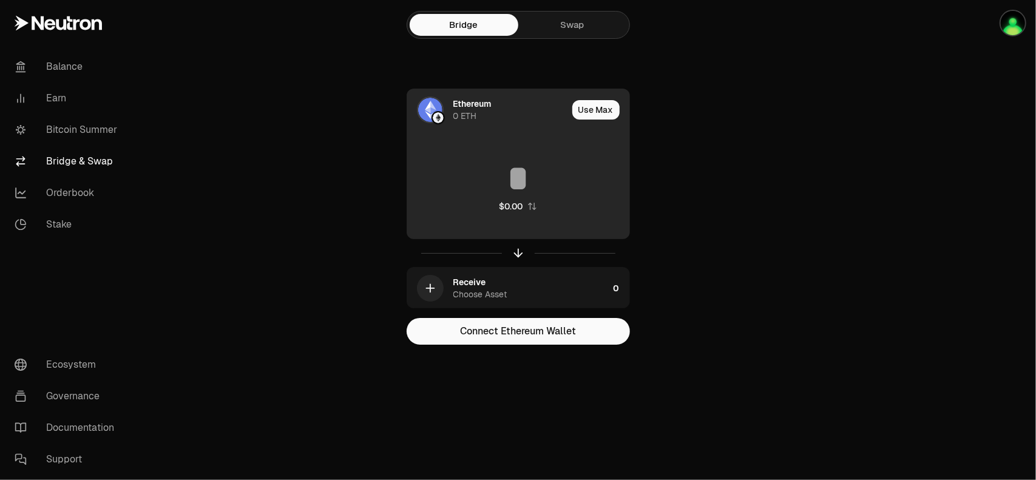
click at [468, 110] on div "0 ETH" at bounding box center [465, 116] width 24 height 12
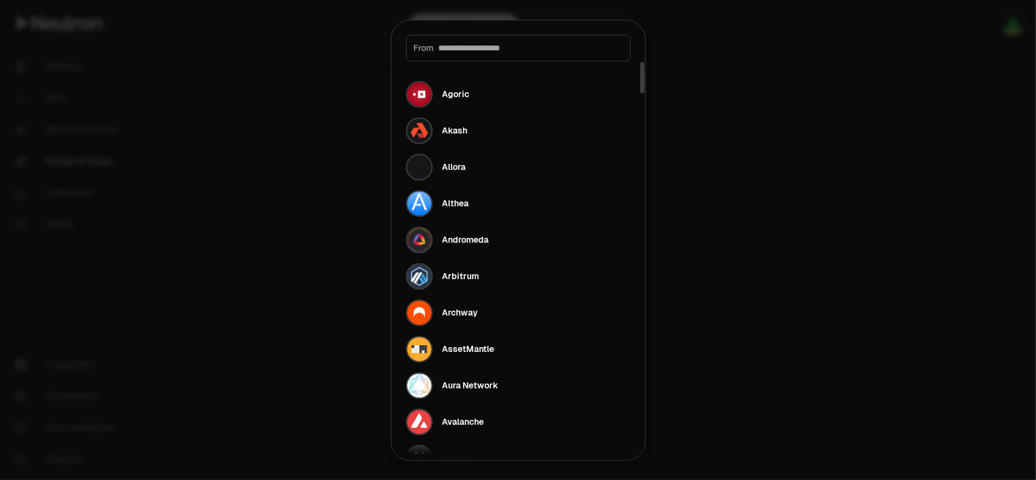
click at [740, 92] on div at bounding box center [518, 240] width 1036 height 480
